Goal: Navigation & Orientation: Find specific page/section

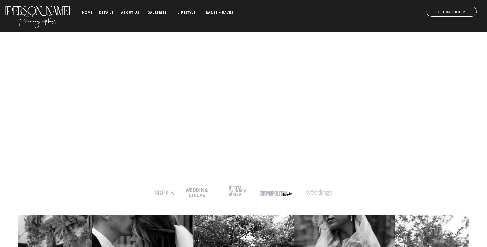
click at [156, 12] on nav "galleries" at bounding box center [157, 13] width 21 height 4
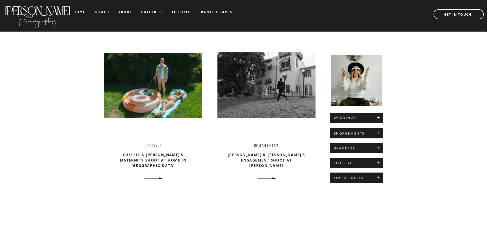
scroll to position [180, 0]
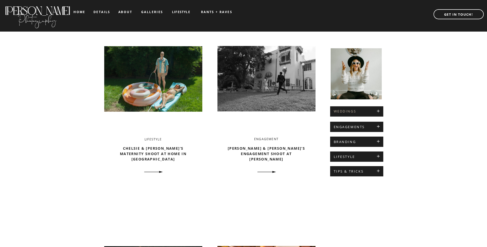
click at [354, 110] on h2 "WEDDINGS" at bounding box center [357, 111] width 46 height 4
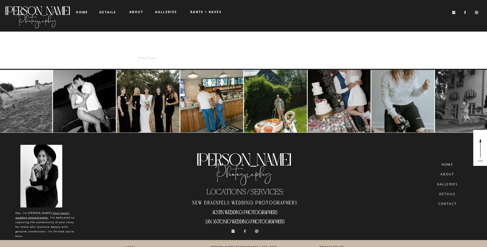
scroll to position [992, 0]
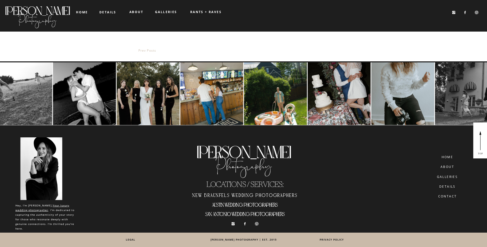
click at [448, 186] on nav "details" at bounding box center [447, 186] width 29 height 3
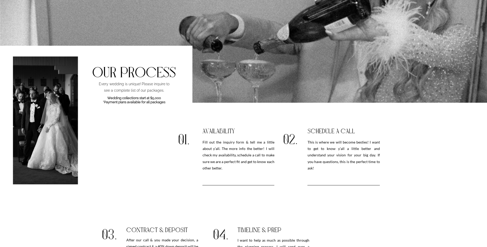
scroll to position [437, 0]
